Goal: Information Seeking & Learning: Learn about a topic

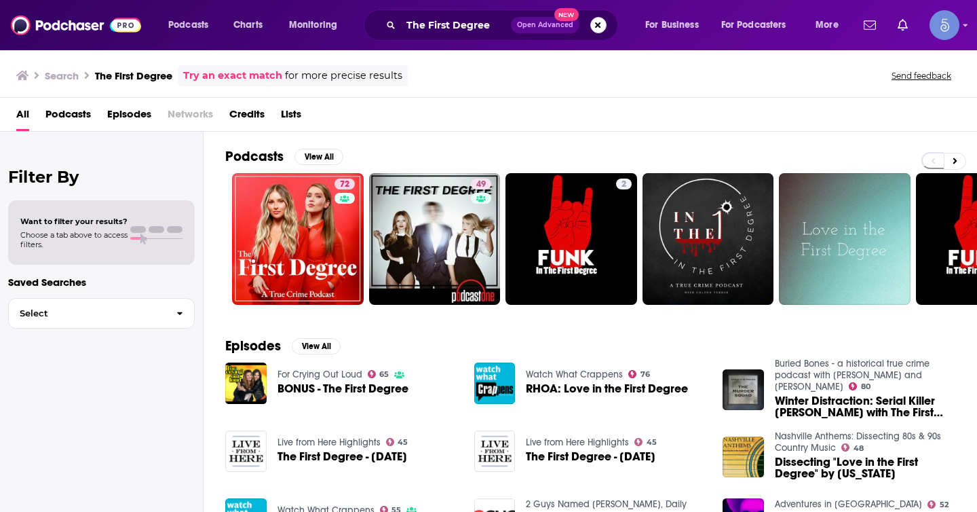
click at [598, 28] on button "Search podcasts, credits, & more..." at bounding box center [598, 25] width 16 height 16
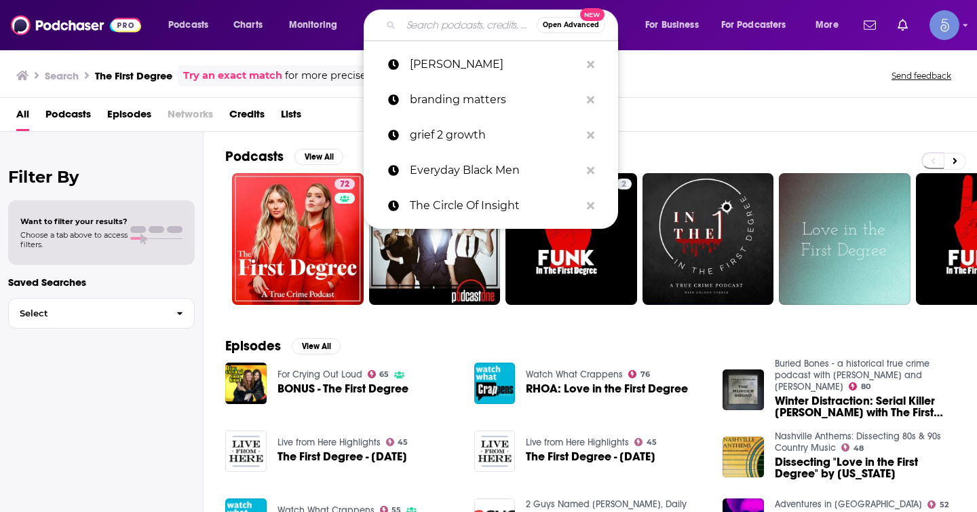
paste input "[MEDICAL_DATA] Relief w/ Dr. [PERSON_NAME]"
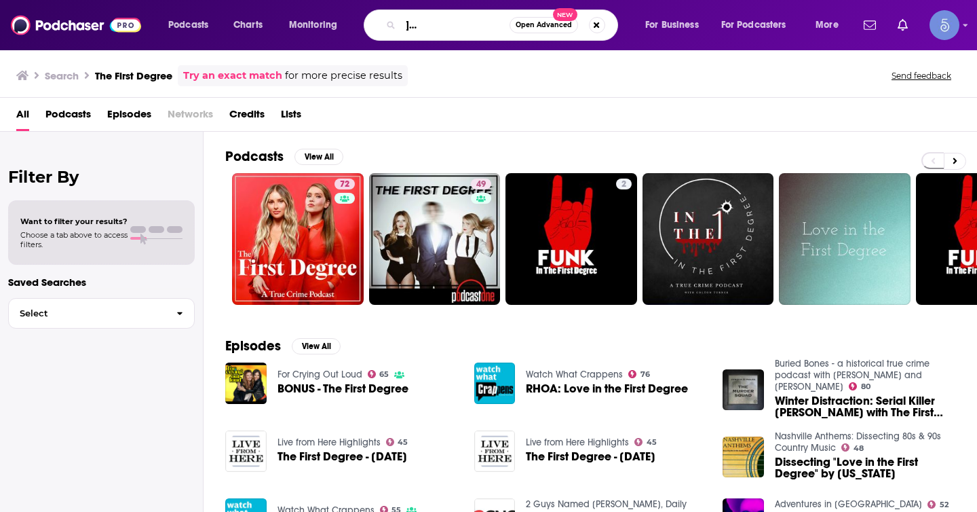
type input "[MEDICAL_DATA] Relief w/ Dr. [PERSON_NAME]"
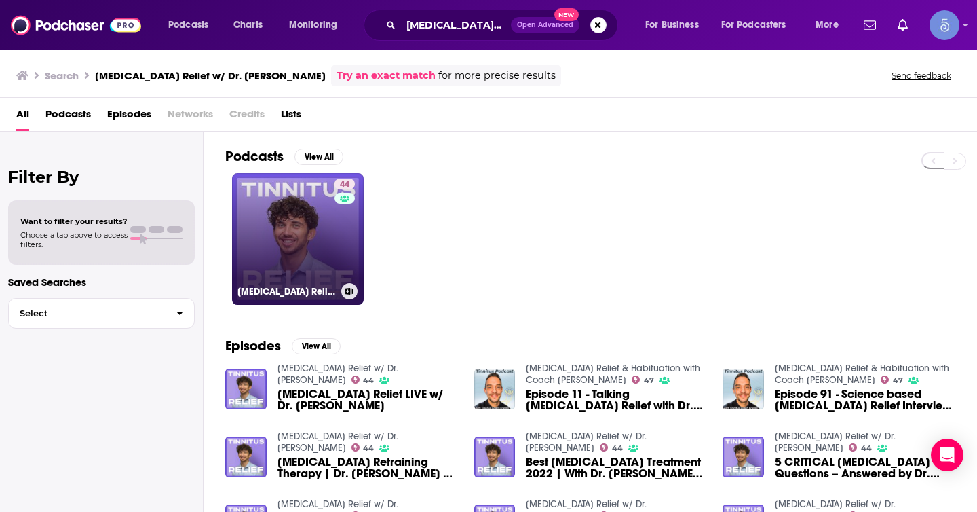
click at [331, 228] on link "44 [MEDICAL_DATA] Relief w/ Dr. [PERSON_NAME]" at bounding box center [298, 239] width 132 height 132
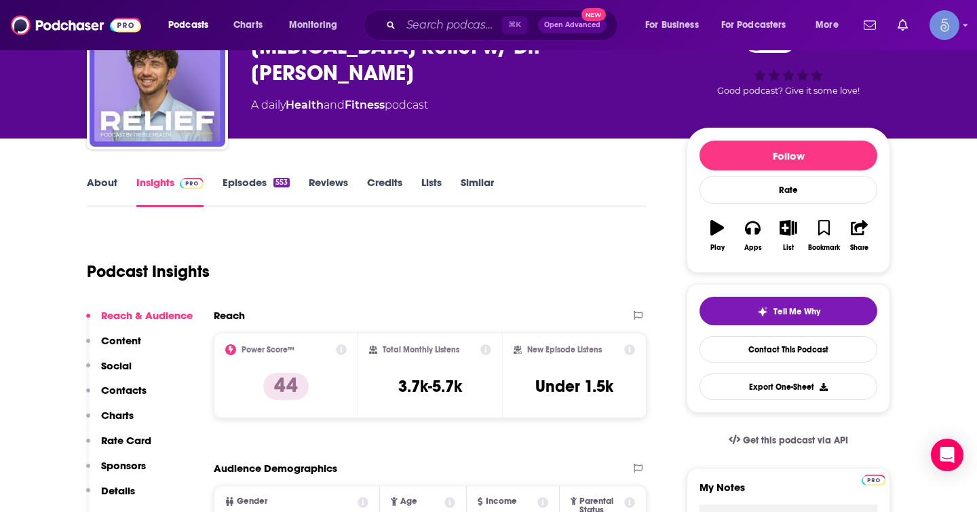
scroll to position [83, 0]
